Goal: Transaction & Acquisition: Purchase product/service

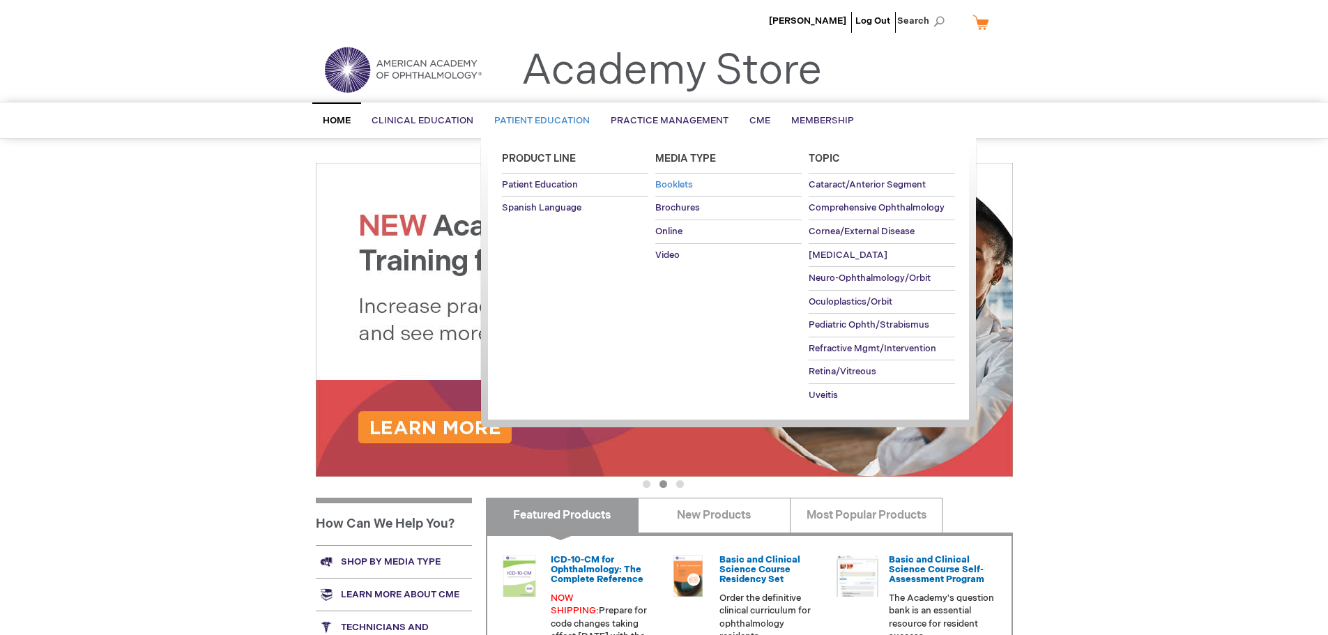
click at [677, 179] on span "Booklets" at bounding box center [674, 184] width 38 height 11
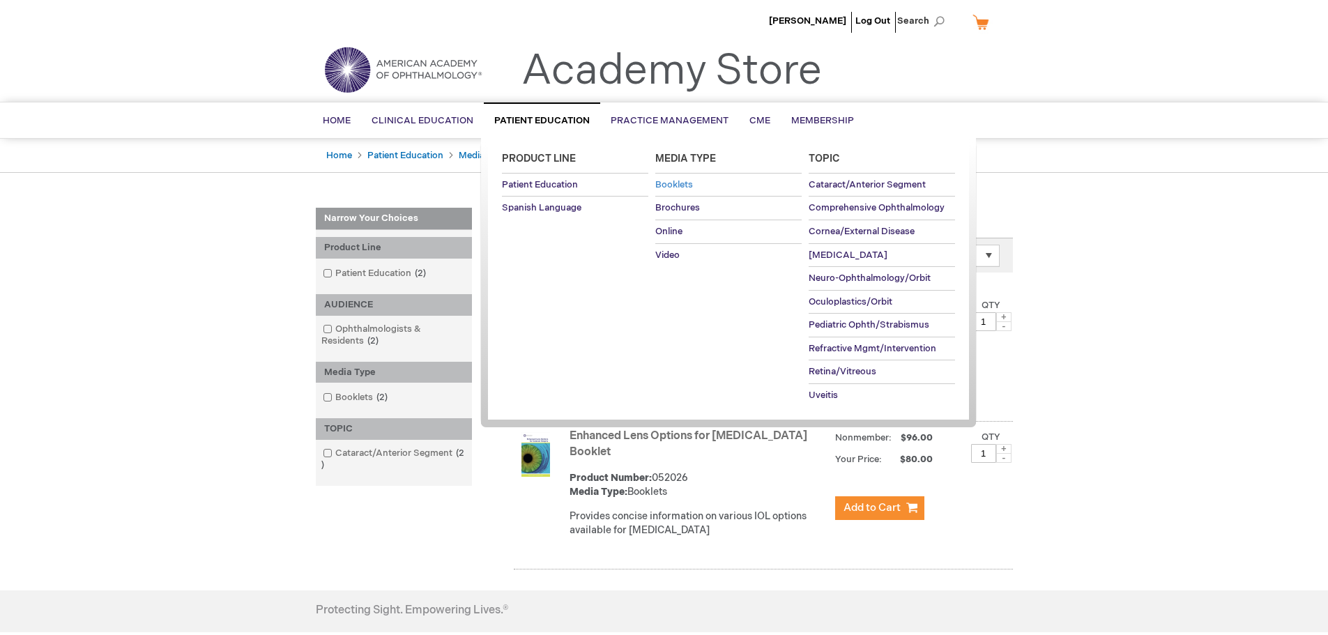
click at [691, 187] on span "Booklets" at bounding box center [674, 184] width 38 height 11
click at [678, 212] on span "Brochures" at bounding box center [677, 207] width 45 height 11
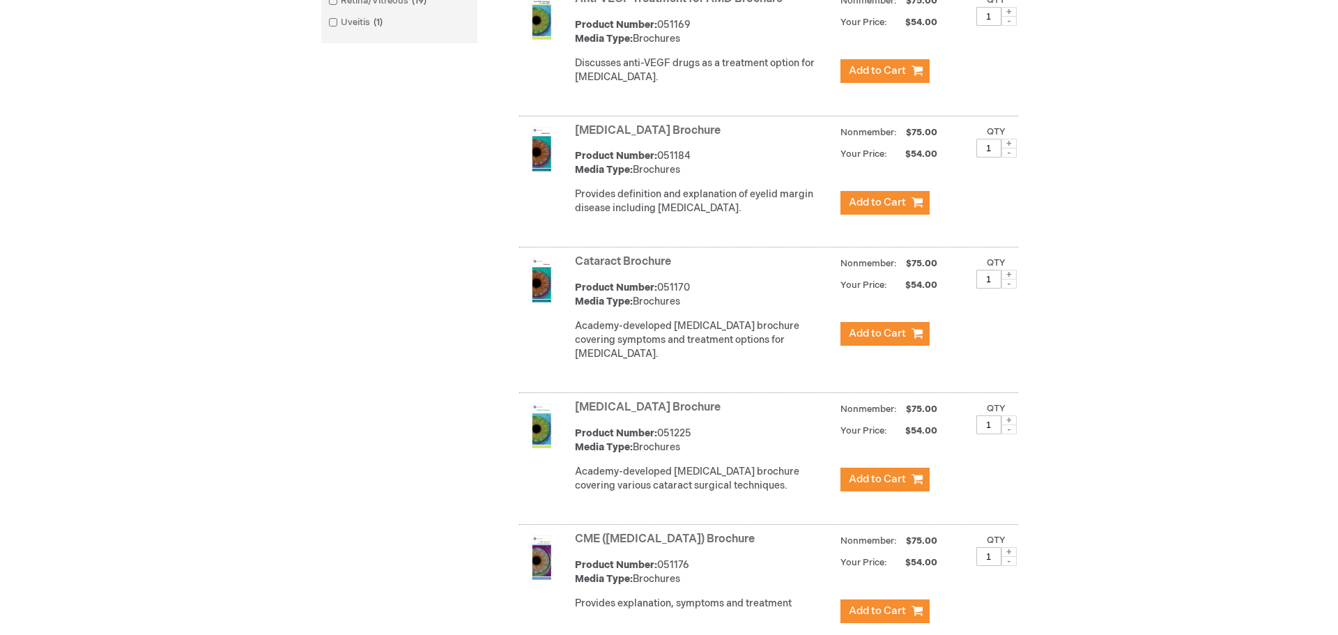
scroll to position [836, 0]
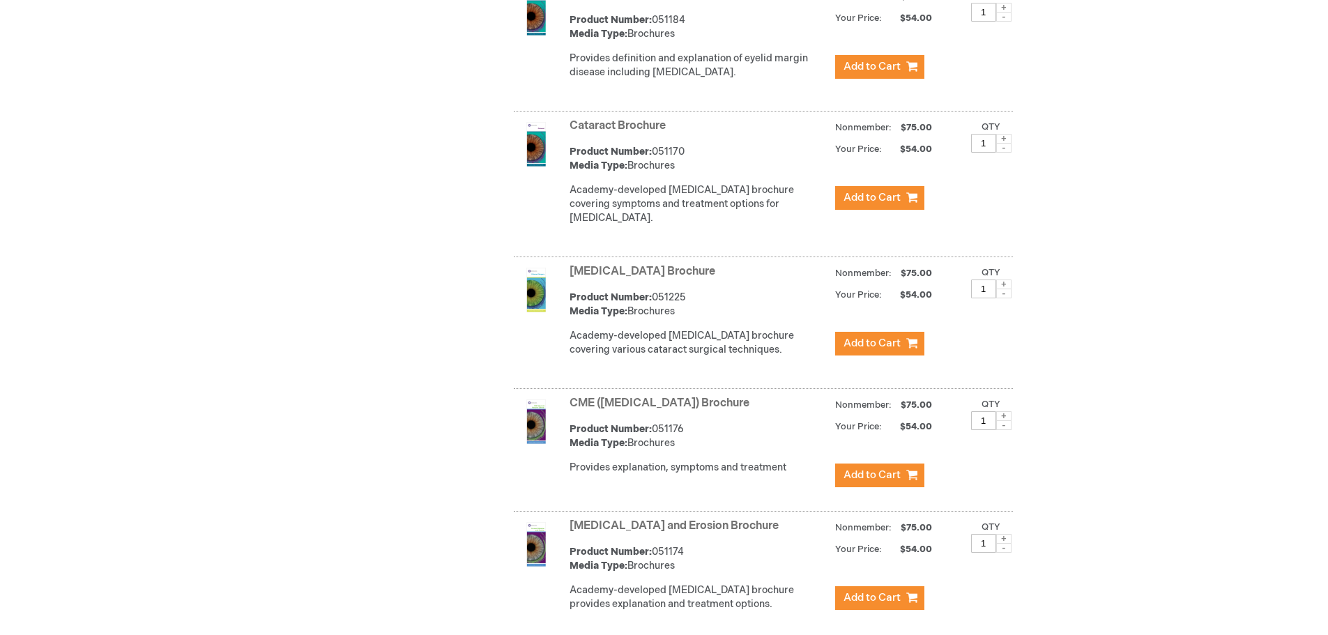
click at [1003, 289] on span at bounding box center [1003, 284] width 15 height 10
type input "3"
click at [880, 350] on span "Add to Cart" at bounding box center [871, 343] width 57 height 13
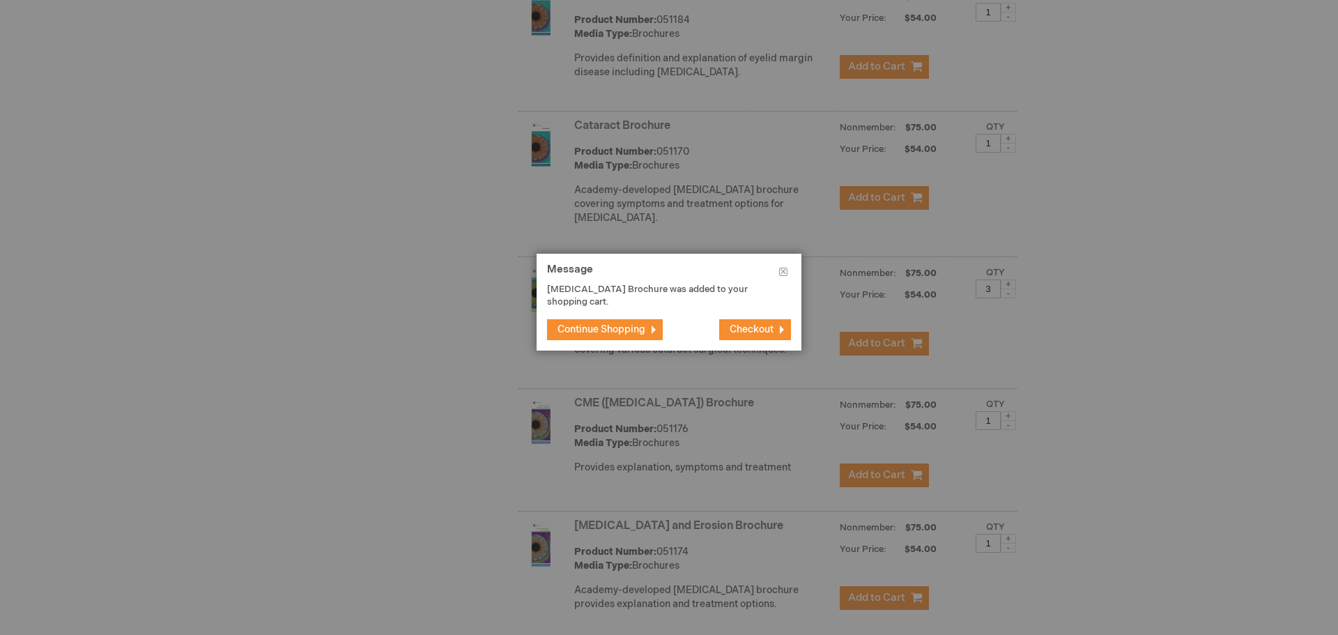
click at [782, 333] on button "Checkout" at bounding box center [755, 329] width 72 height 21
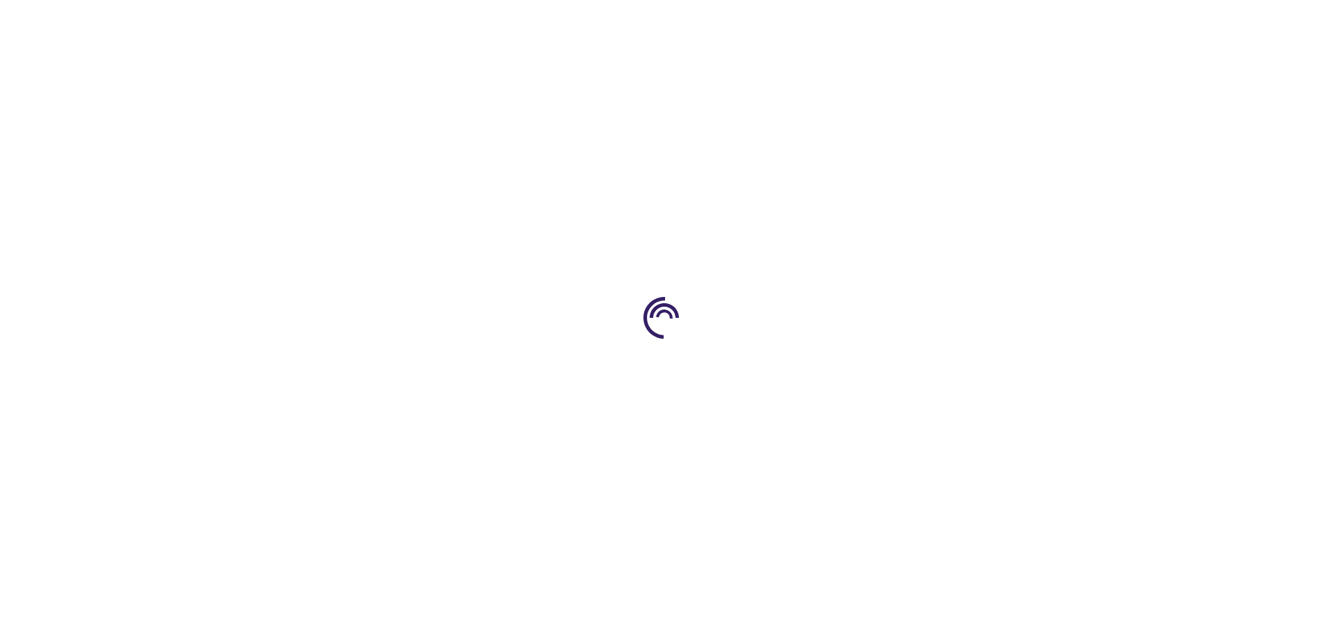
select select "US"
select select "12"
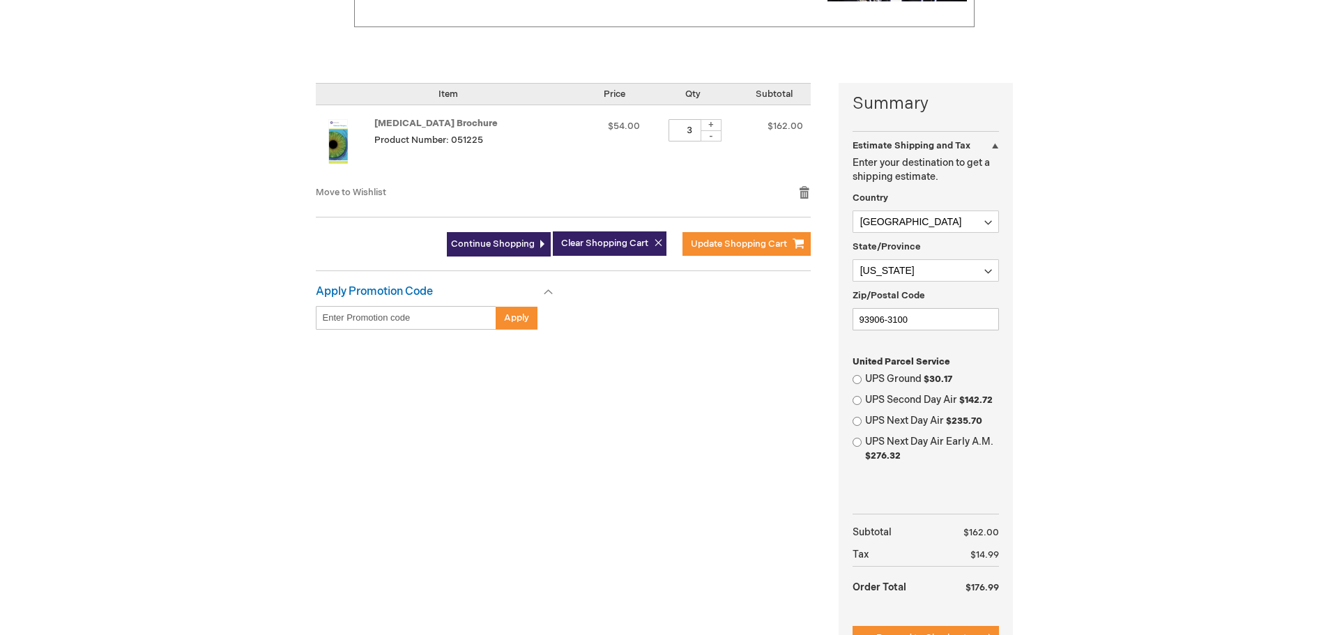
scroll to position [279, 0]
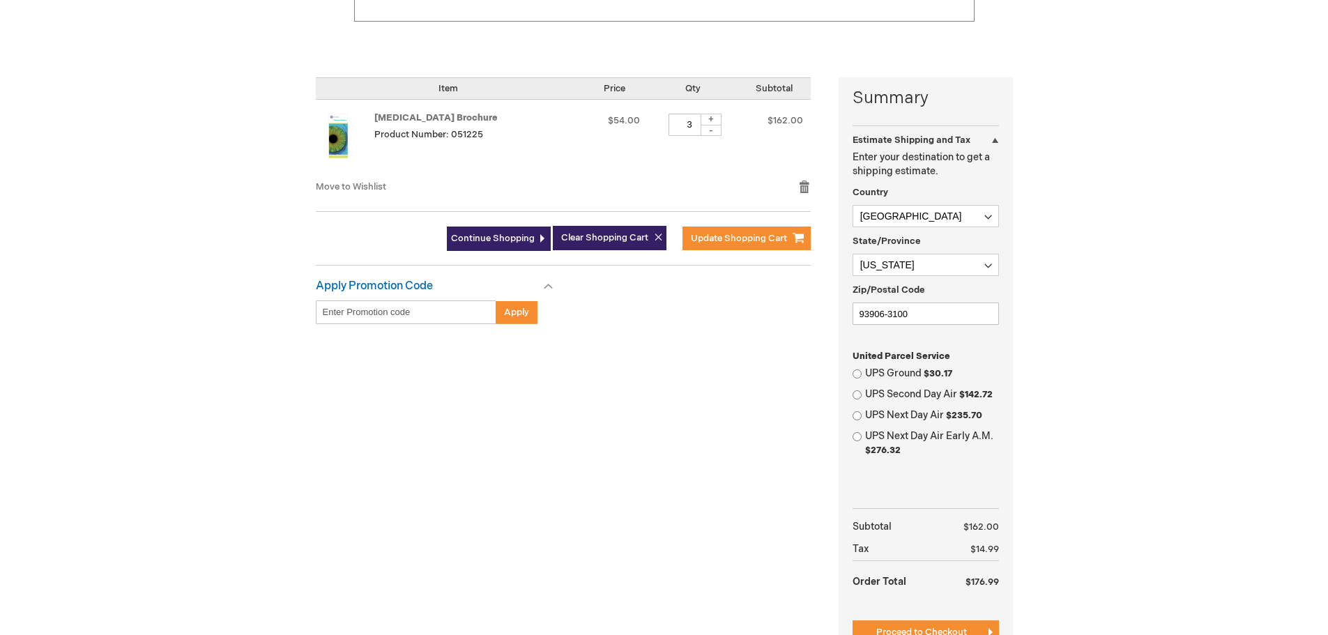
click at [869, 367] on label "UPS Ground $30.17" at bounding box center [932, 374] width 134 height 14
click at [861, 369] on input "UPS Ground $30.17" at bounding box center [856, 373] width 9 height 9
radio input "true"
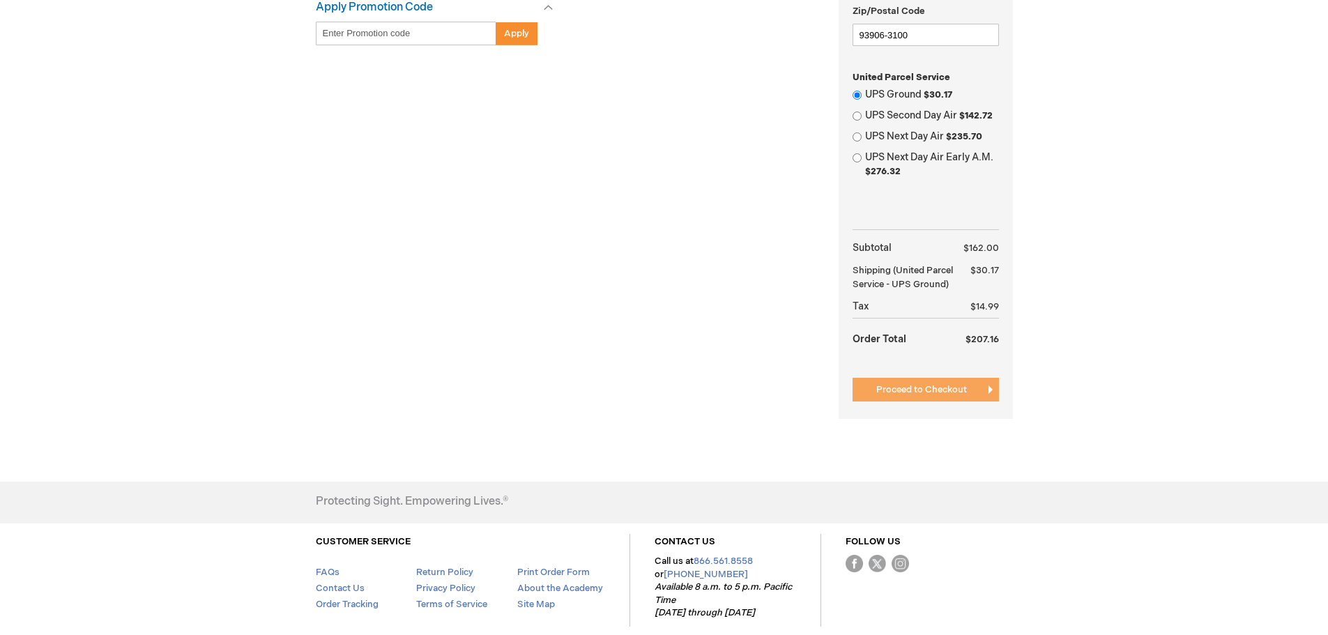
click at [938, 395] on span "Proceed to Checkout" at bounding box center [921, 389] width 91 height 11
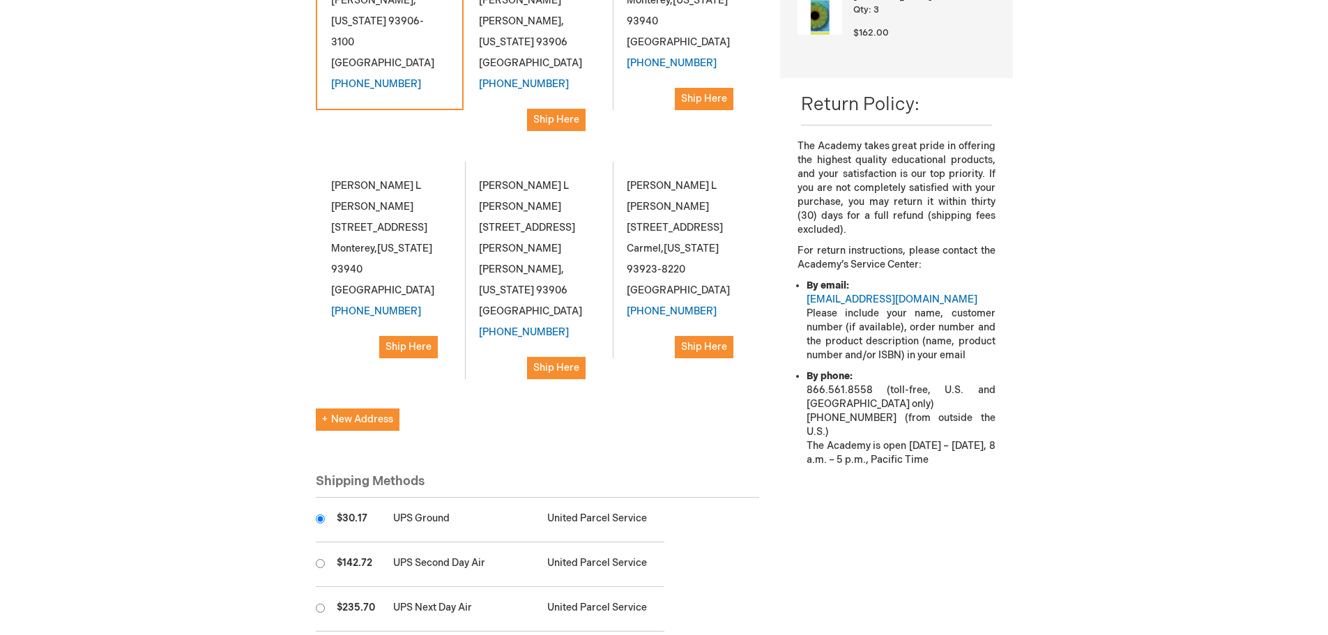
scroll to position [488, 0]
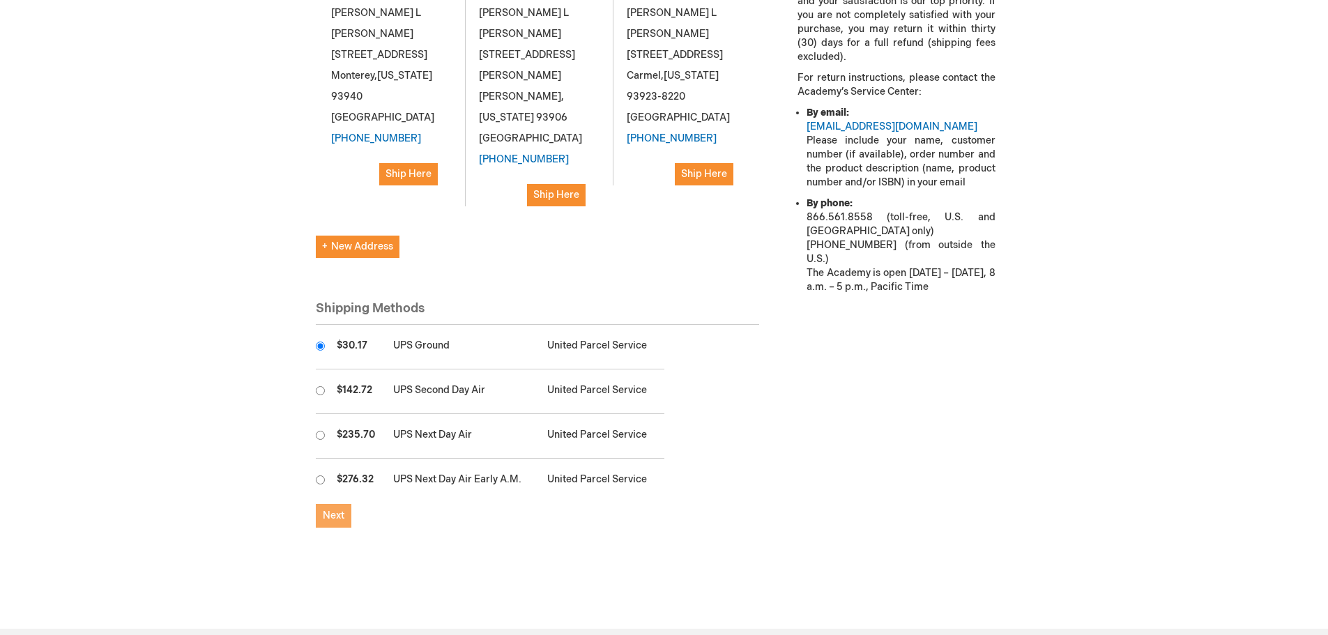
click at [335, 510] on span "Next" at bounding box center [334, 516] width 22 height 12
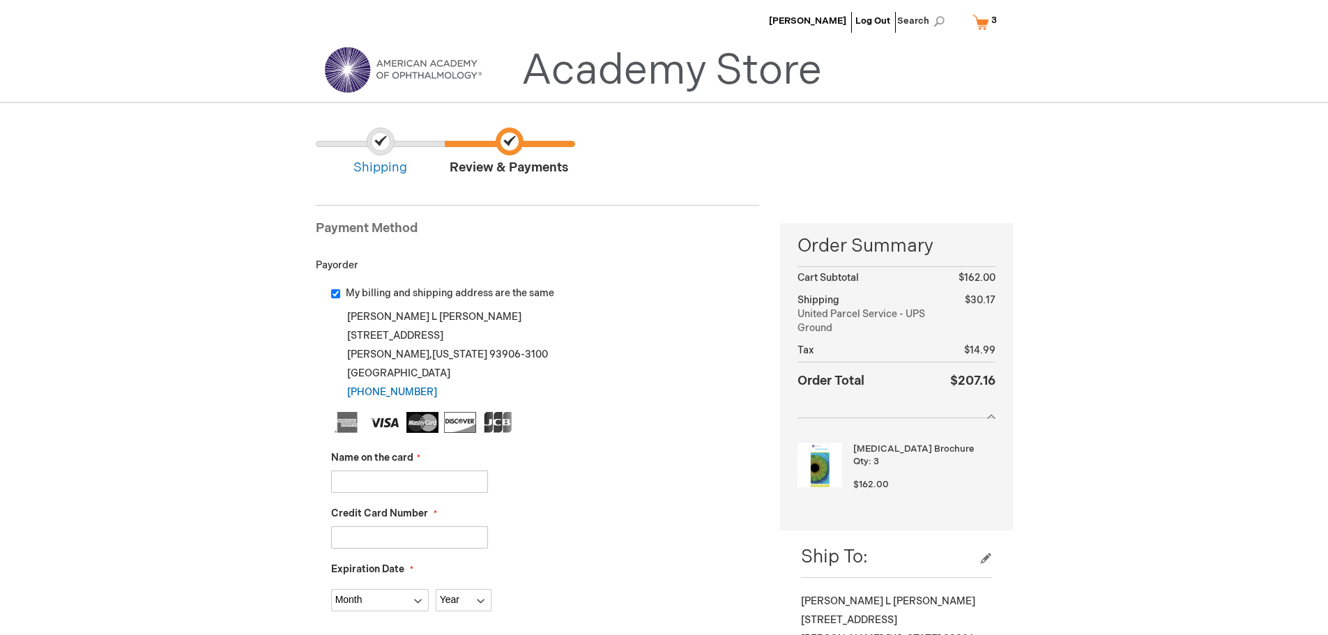
click at [338, 294] on input "My billing and shipping address are the same" at bounding box center [335, 293] width 9 height 9
checkbox input "false"
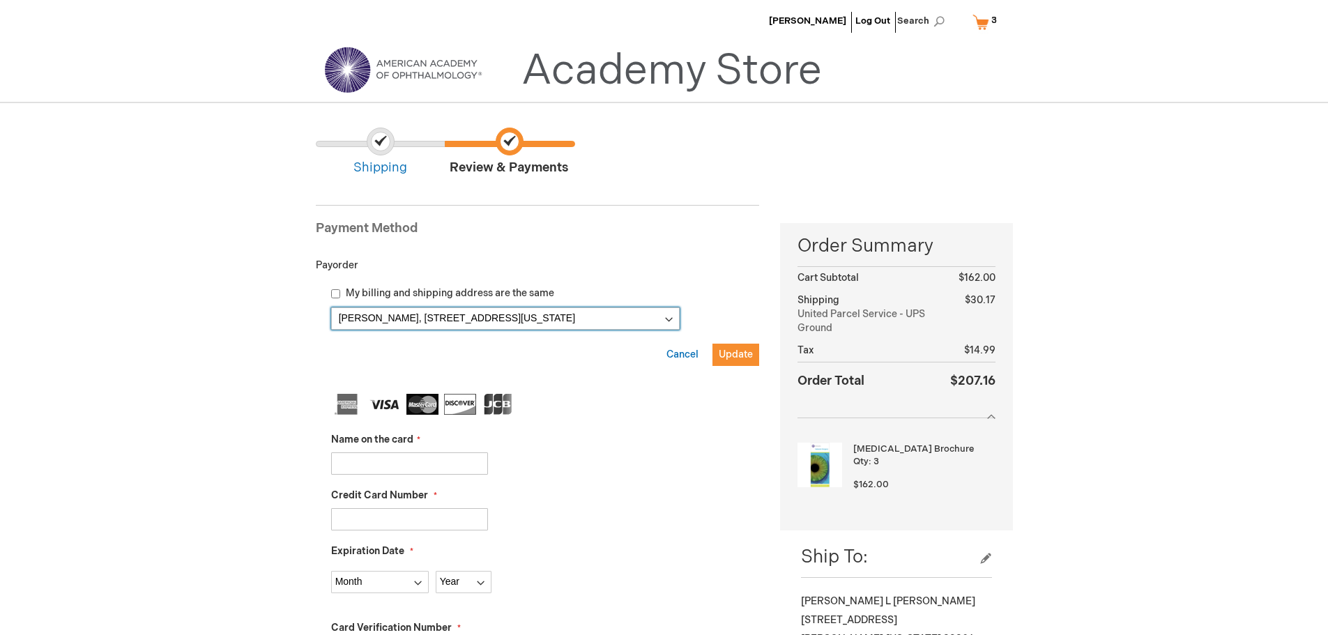
click at [414, 322] on select "Wendy Bonilla, 1441 Constitution Blvd, Bldg 400 Ste 100 , Salinas, California 9…" at bounding box center [505, 318] width 349 height 22
click at [405, 327] on select "Wendy Bonilla, 1441 Constitution Blvd, Bldg 400 Ste 100 , Salinas, California 9…" at bounding box center [505, 318] width 349 height 22
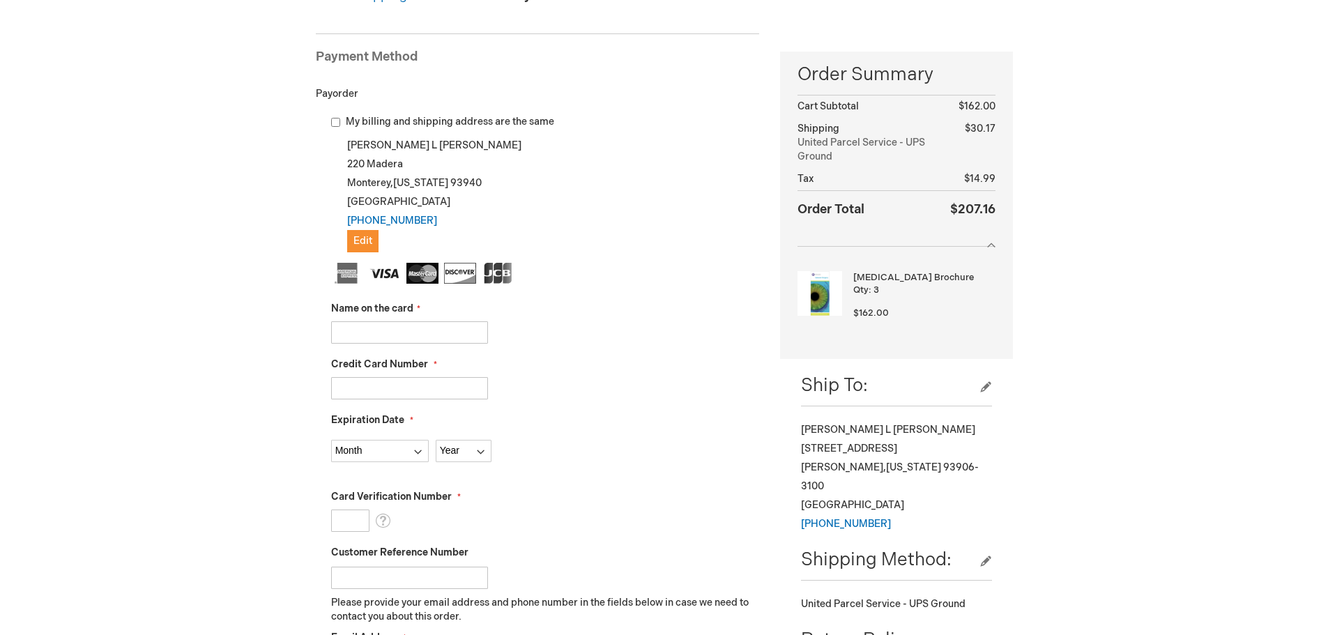
scroll to position [209, 0]
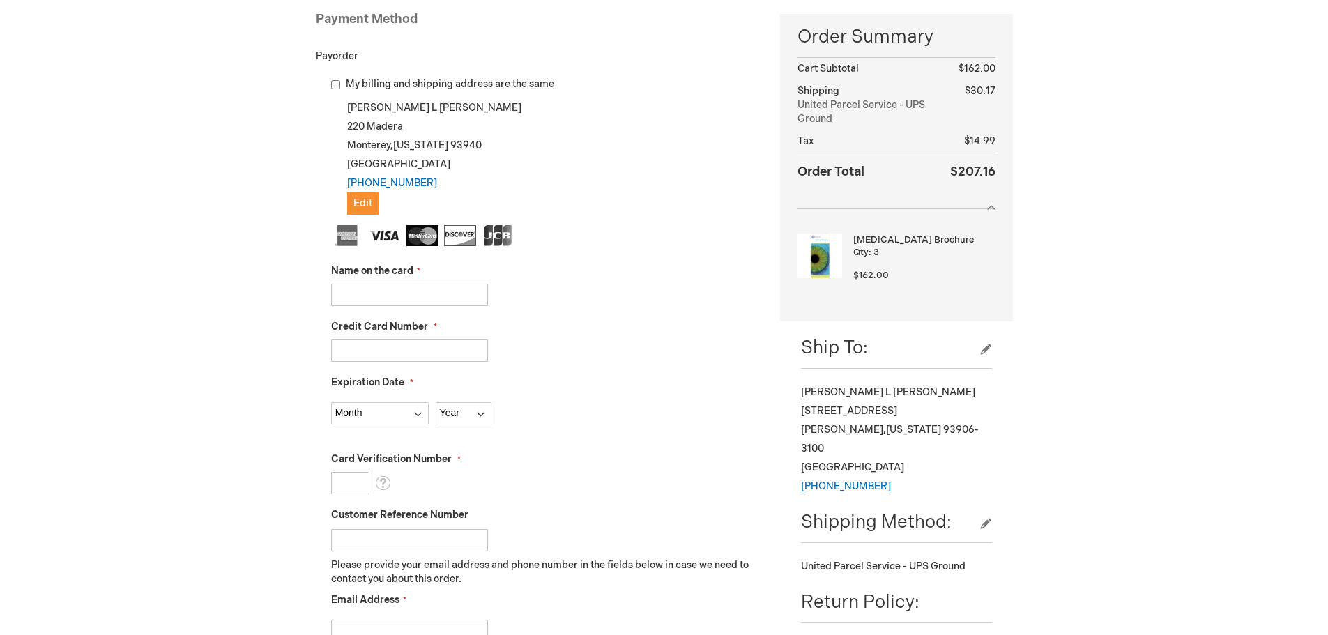
click at [409, 298] on input "Name on the card" at bounding box center [409, 295] width 157 height 22
type input "[PERSON_NAME]"
type input "5189410036691585"
select select "8"
select select "2028"
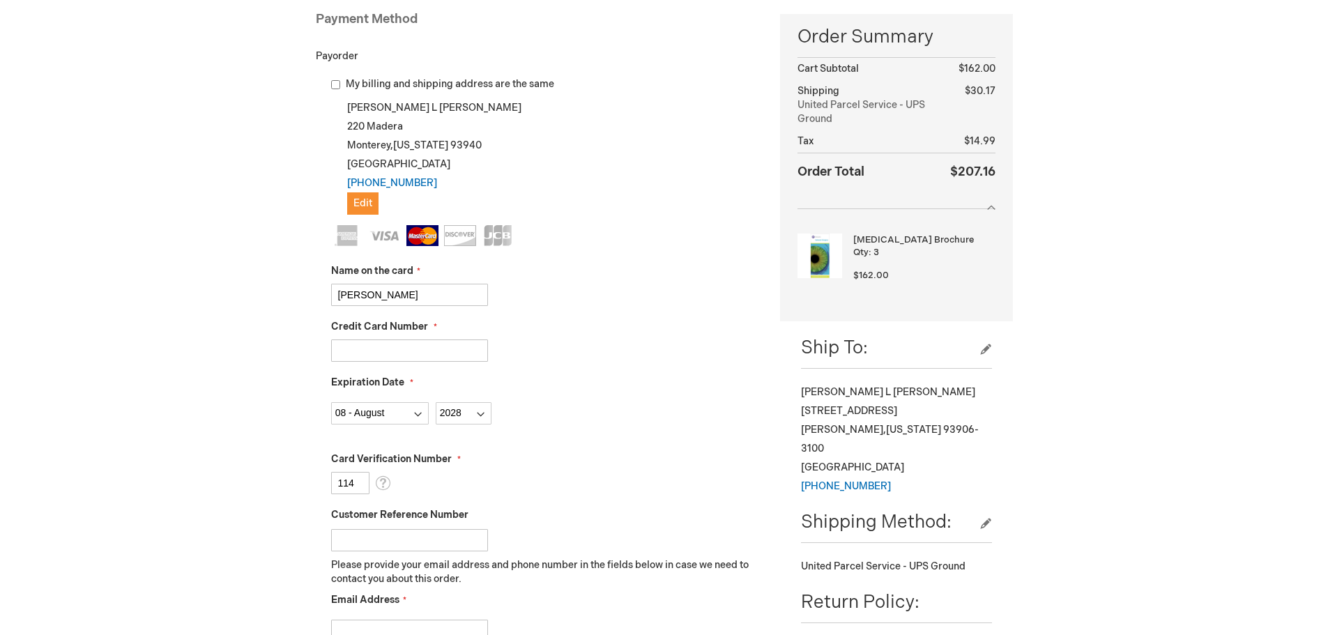
type input "114"
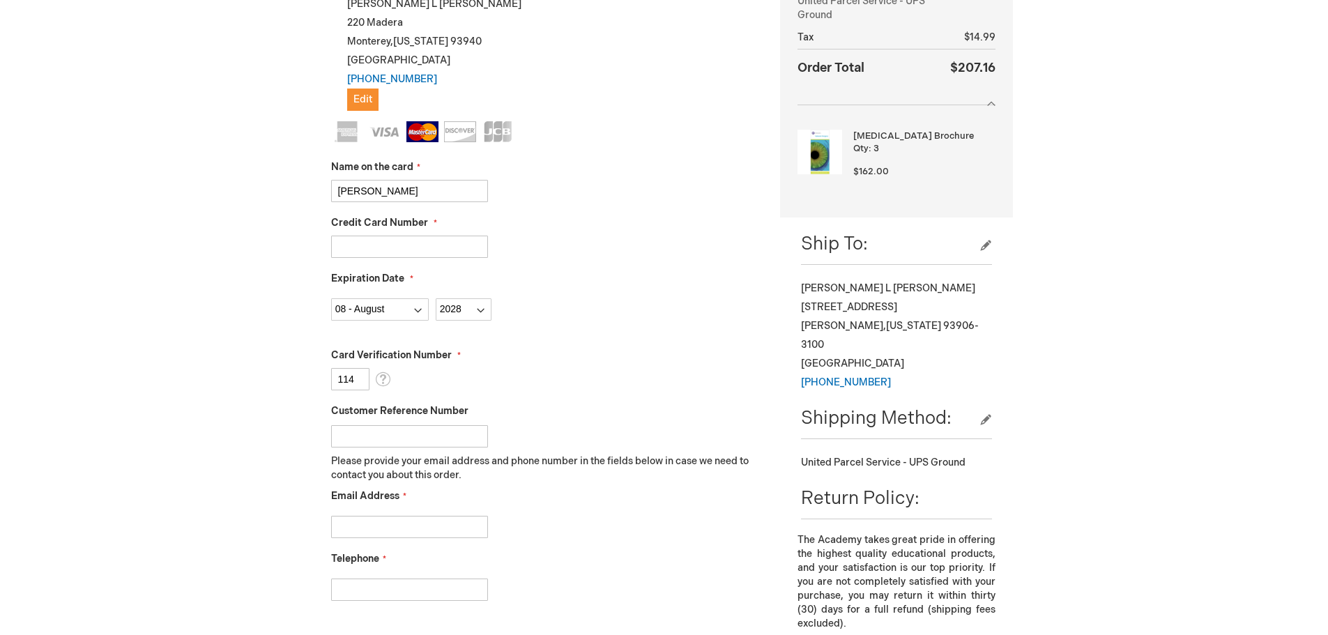
scroll to position [488, 0]
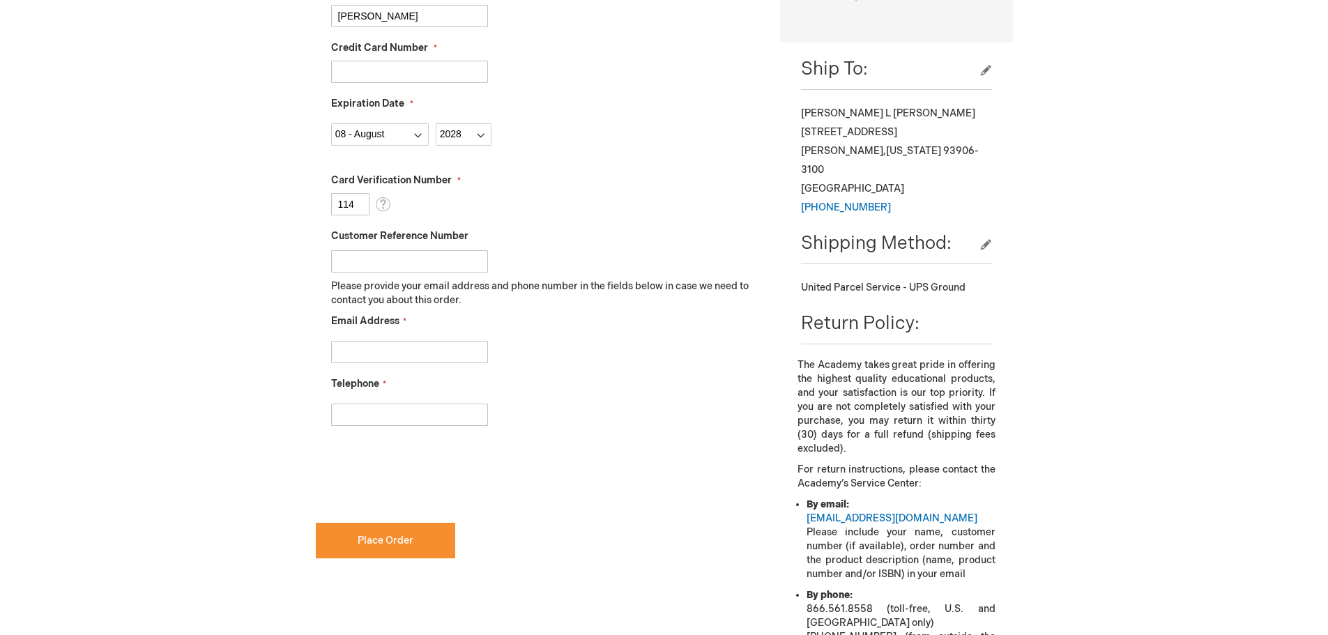
drag, startPoint x: 411, startPoint y: 347, endPoint x: 380, endPoint y: 349, distance: 30.7
click at [406, 347] on input "Email Address" at bounding box center [409, 352] width 157 height 22
type input "mcea_wendy@sbcglobal.net"
click at [410, 410] on input "Telephone" at bounding box center [409, 415] width 157 height 22
type input "8314241150"
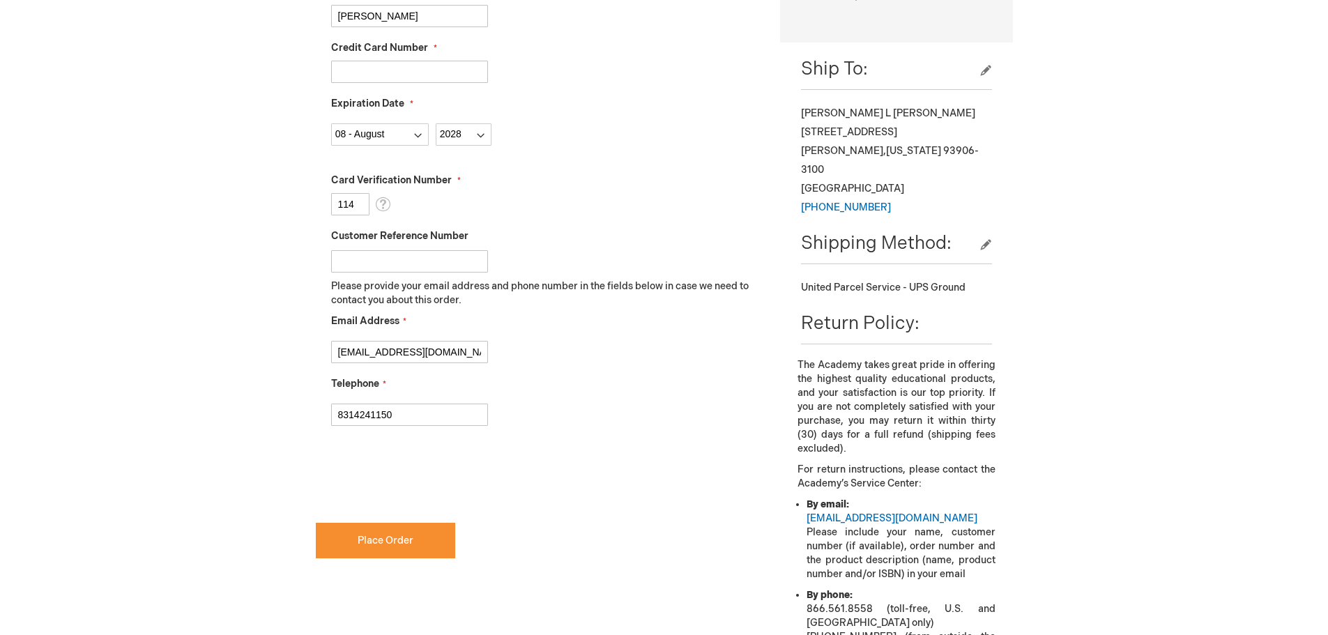
checkbox input "true"
click at [399, 547] on button "Place Order" at bounding box center [385, 541] width 139 height 36
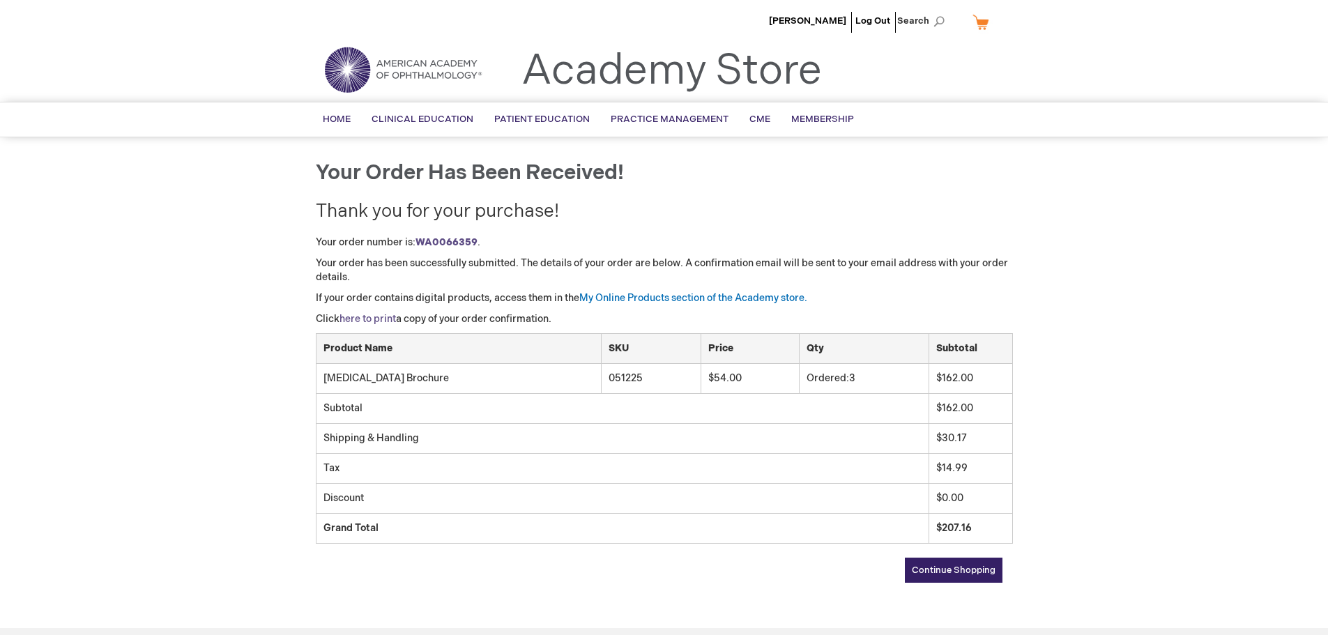
click at [379, 316] on link "here to print" at bounding box center [367, 319] width 56 height 12
click at [864, 17] on link "Log Out" at bounding box center [872, 20] width 35 height 11
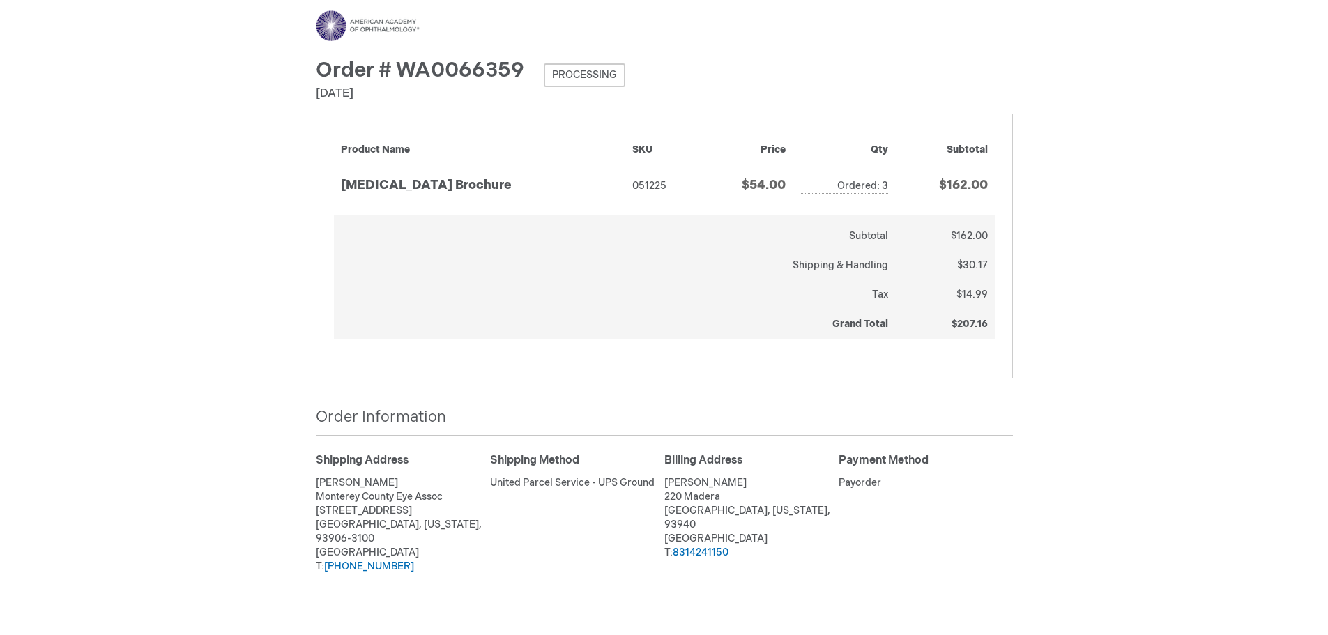
drag, startPoint x: 1155, startPoint y: 392, endPoint x: 1131, endPoint y: 176, distance: 216.8
